Goal: Navigation & Orientation: Find specific page/section

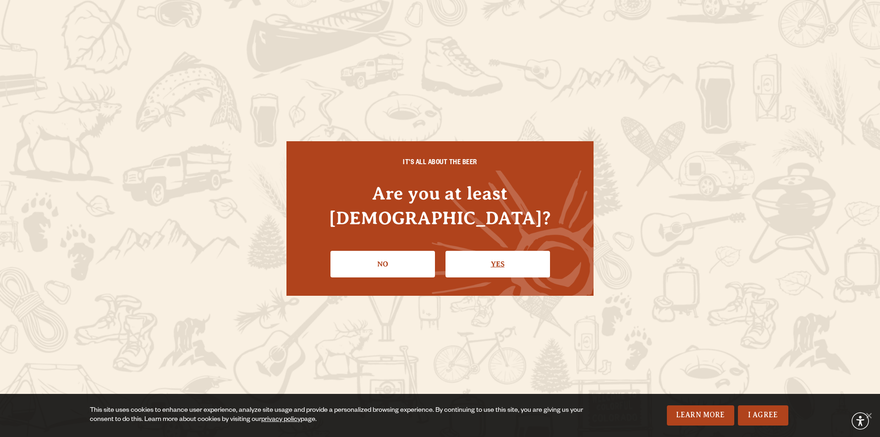
click at [491, 259] on link "Yes" at bounding box center [498, 264] width 105 height 27
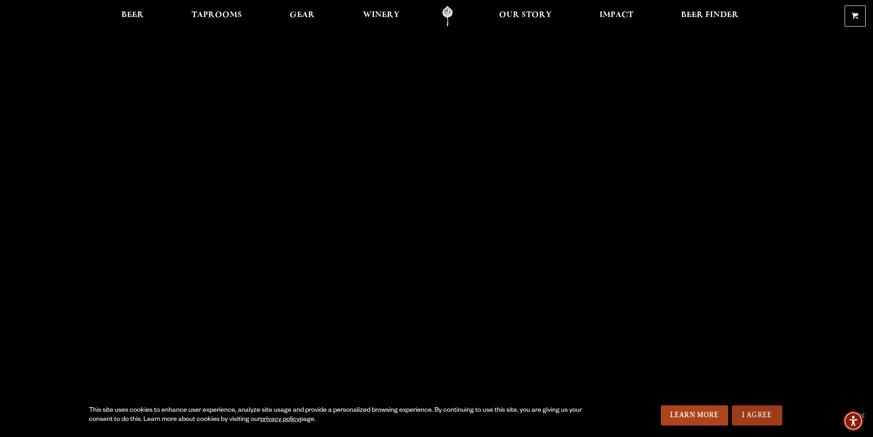
click at [761, 415] on link "I Agree" at bounding box center [757, 415] width 50 height 20
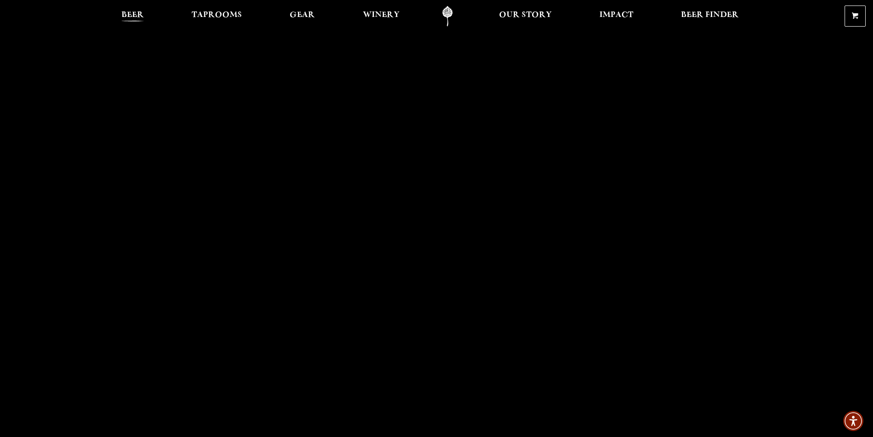
click at [138, 16] on span "Beer" at bounding box center [133, 14] width 22 height 7
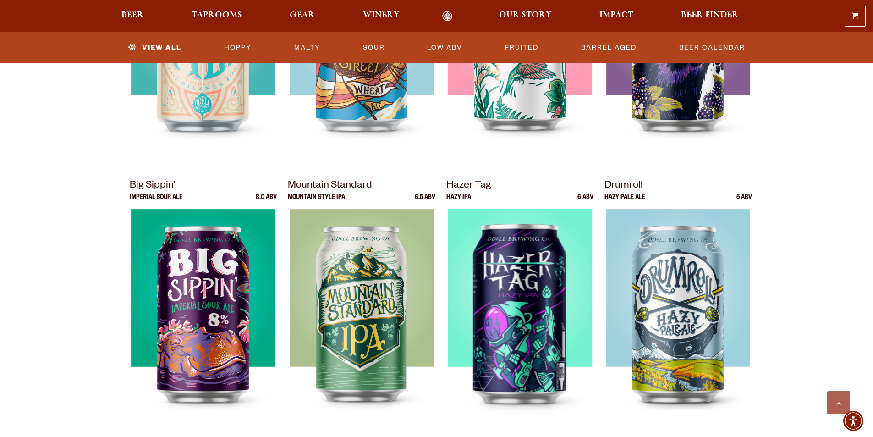
scroll to position [871, 0]
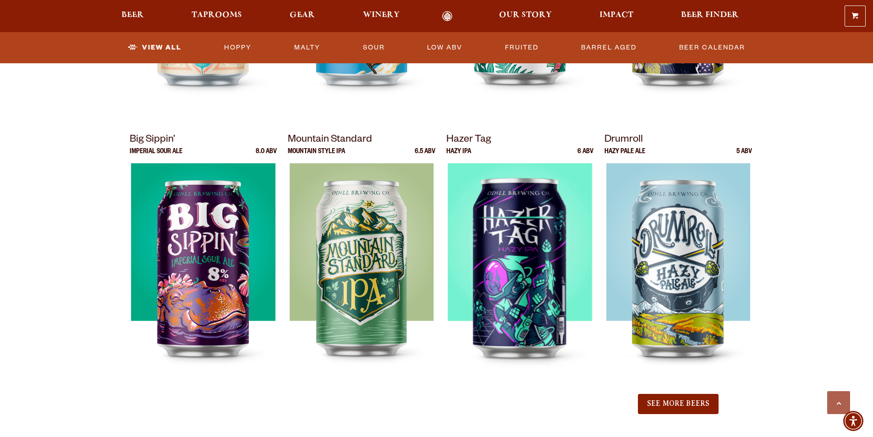
click at [708, 399] on button "See More Beers" at bounding box center [678, 404] width 81 height 20
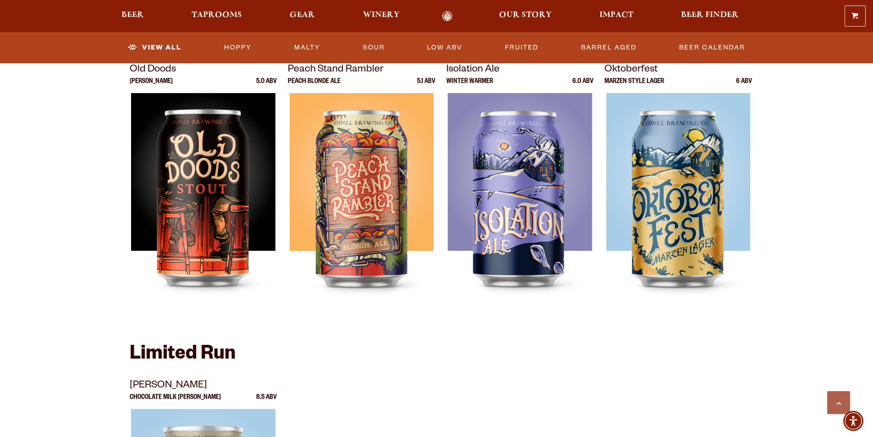
scroll to position [1605, 0]
